Goal: Navigation & Orientation: Find specific page/section

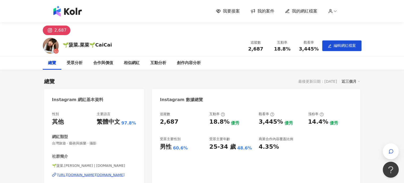
click at [263, 11] on span "我的案件" at bounding box center [265, 11] width 17 height 6
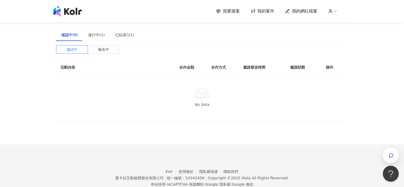
click at [240, 11] on span "我要接案" at bounding box center [231, 11] width 17 height 6
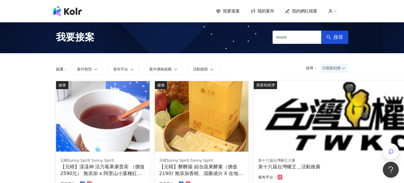
click at [268, 14] on span "我的案件" at bounding box center [265, 11] width 17 height 6
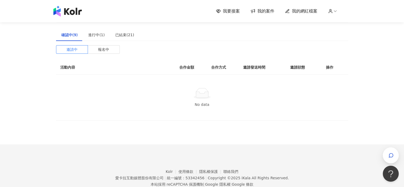
click at [295, 11] on span "我的網紅檔案" at bounding box center [305, 11] width 26 height 6
